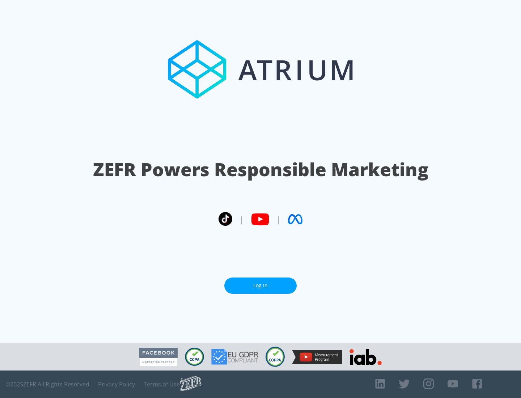
click at [261, 286] on link "Log In" at bounding box center [260, 286] width 72 height 16
